Goal: Register for event/course

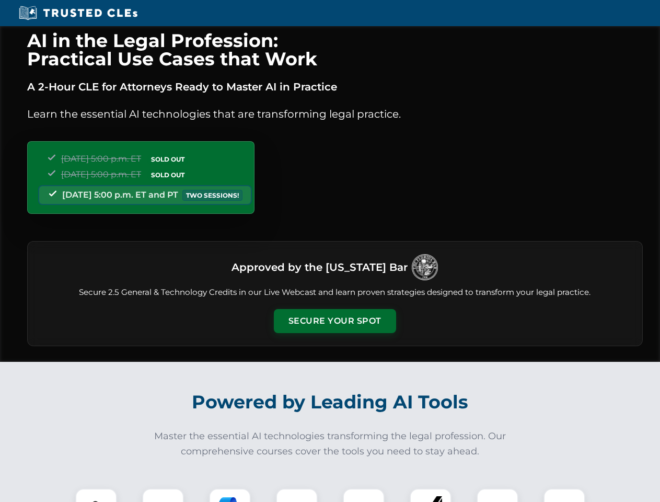
click at [334, 321] on button "Secure Your Spot" at bounding box center [335, 321] width 122 height 24
click at [96, 495] on img at bounding box center [96, 509] width 30 height 30
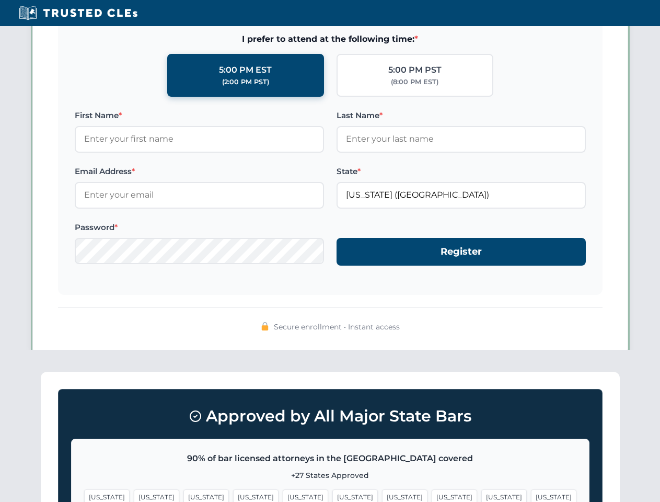
click at [382, 495] on span "[US_STATE]" at bounding box center [404, 496] width 45 height 15
click at [481, 495] on span "[US_STATE]" at bounding box center [503, 496] width 45 height 15
